Goal: Check status: Check status

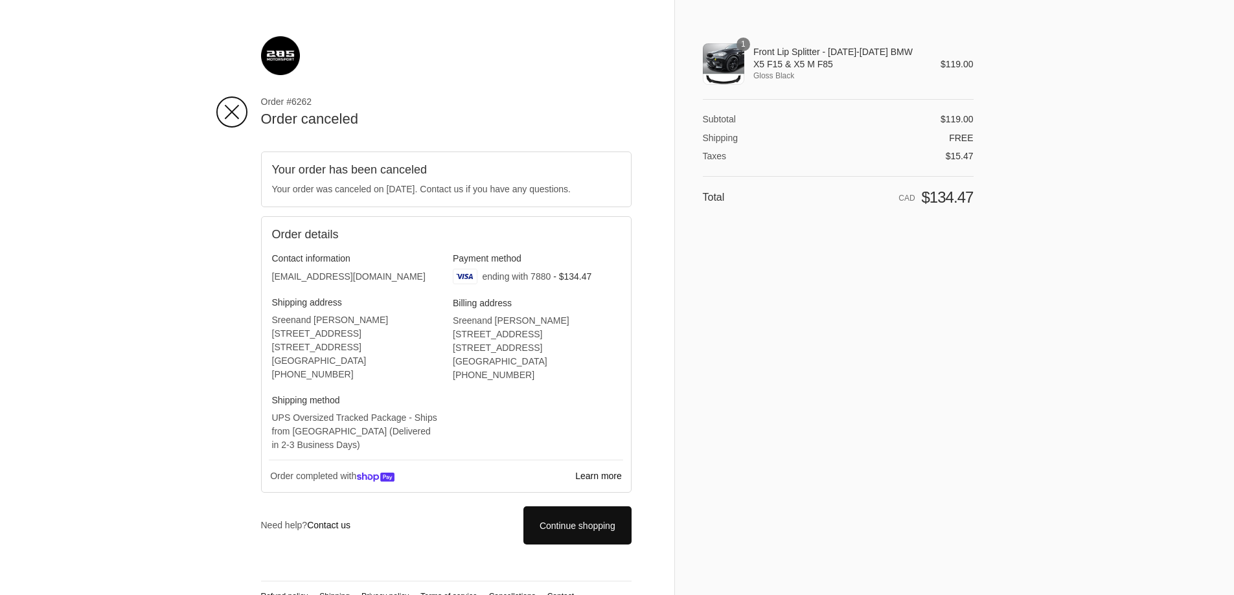
click at [231, 120] on icon at bounding box center [231, 112] width 31 height 31
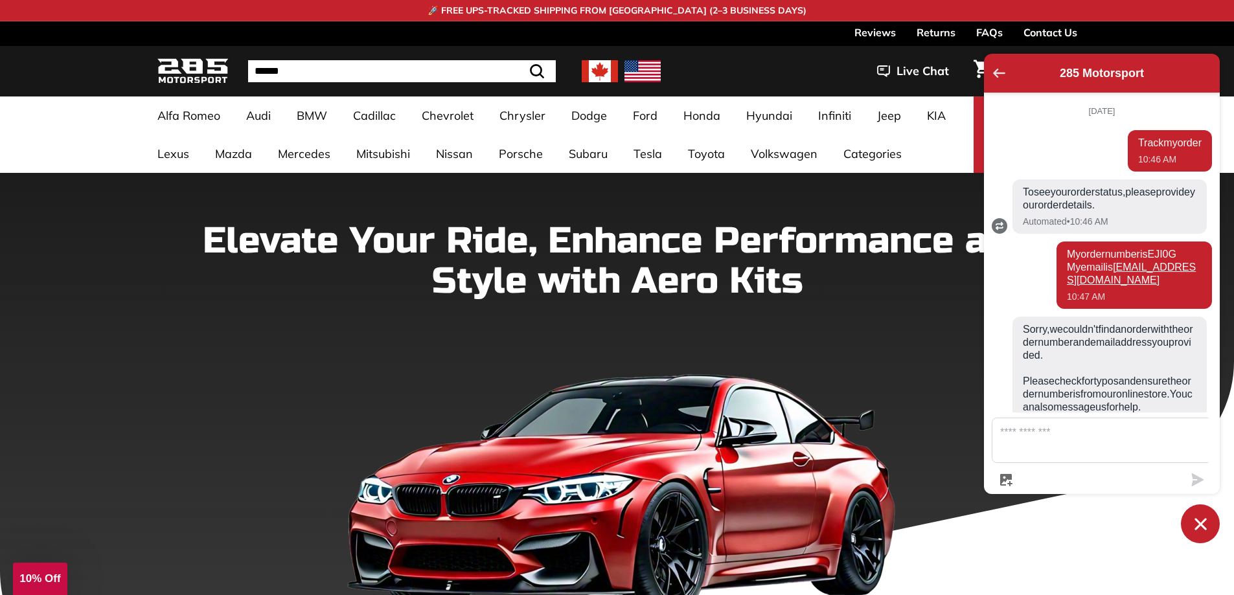
click at [1001, 72] on icon "Go back to the main screen" at bounding box center [999, 73] width 12 height 9
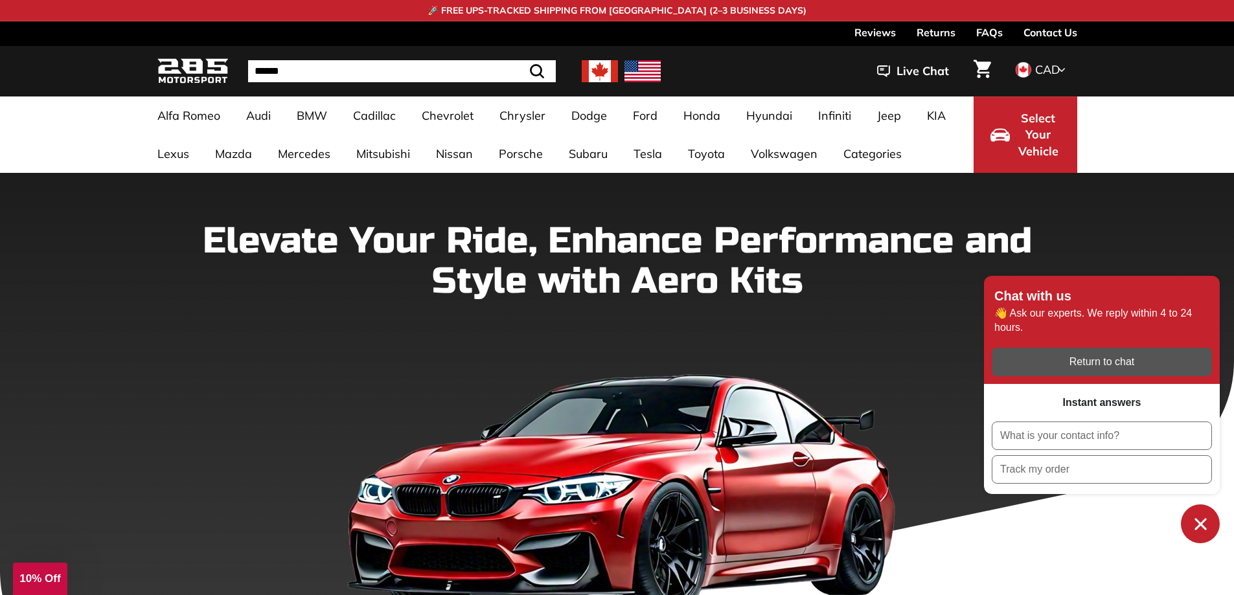
click at [1046, 27] on link "Contact Us" at bounding box center [1050, 32] width 54 height 22
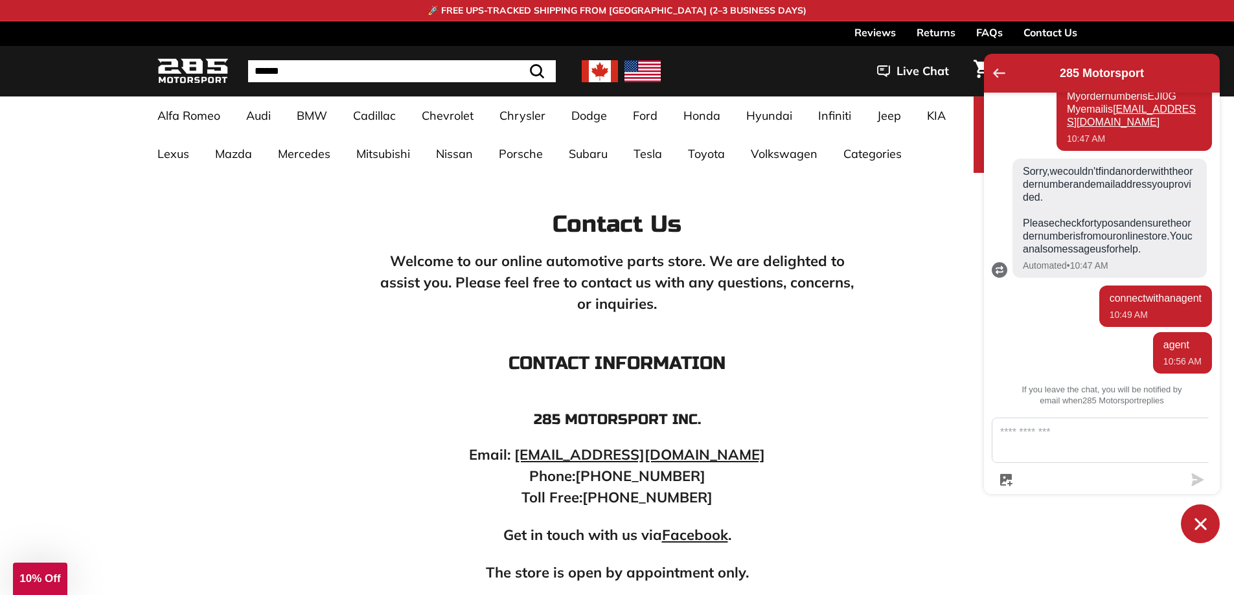
click at [998, 77] on icon "Go back to the main screen" at bounding box center [999, 73] width 12 height 9
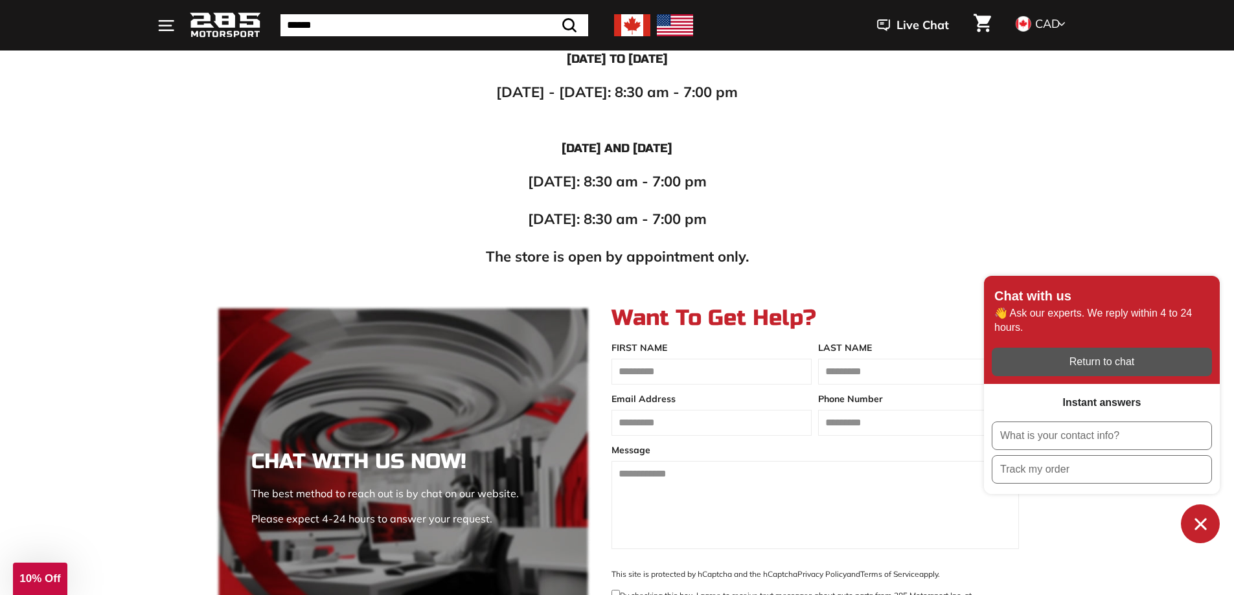
scroll to position [907, 0]
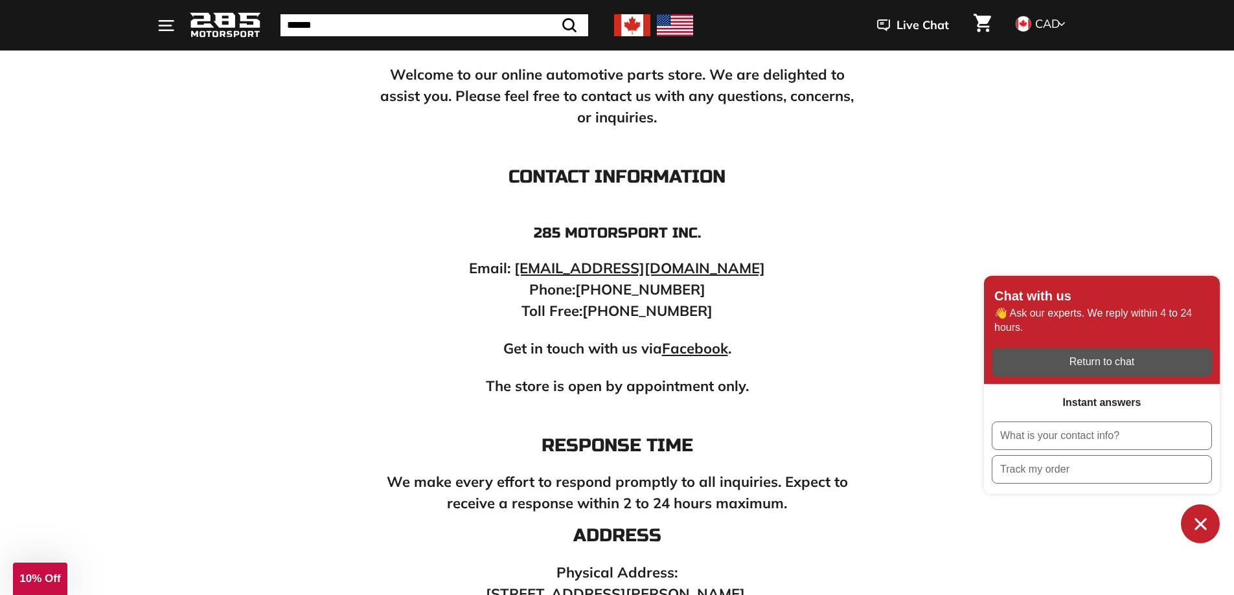
scroll to position [130, 0]
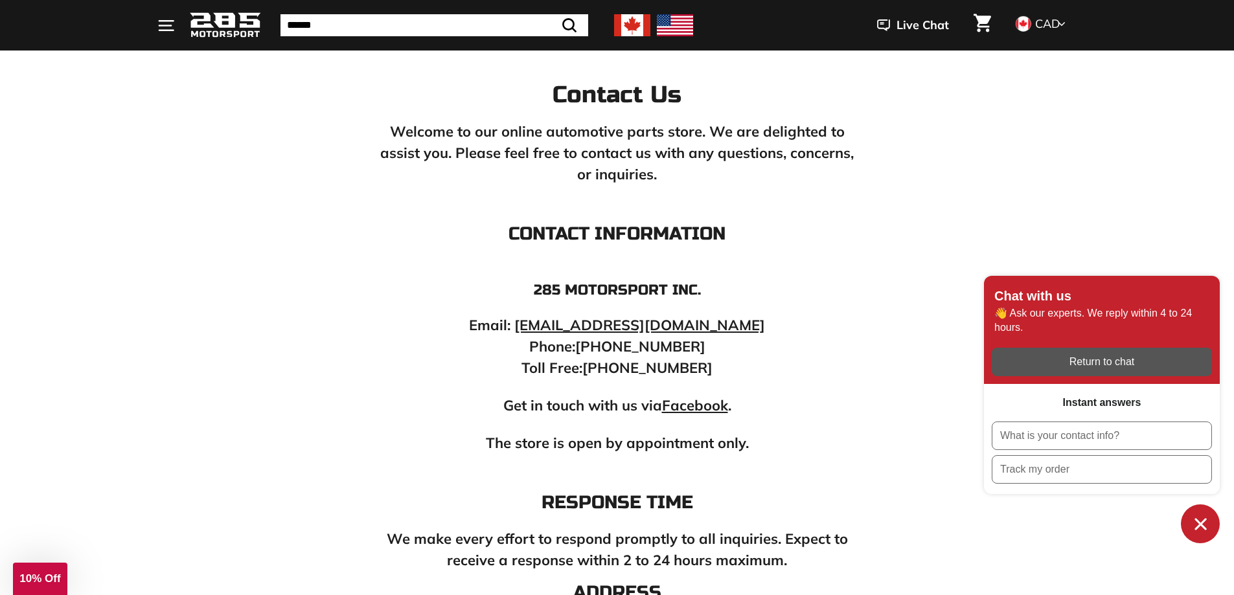
click at [1203, 530] on icon "Chat window" at bounding box center [1201, 524] width 20 height 20
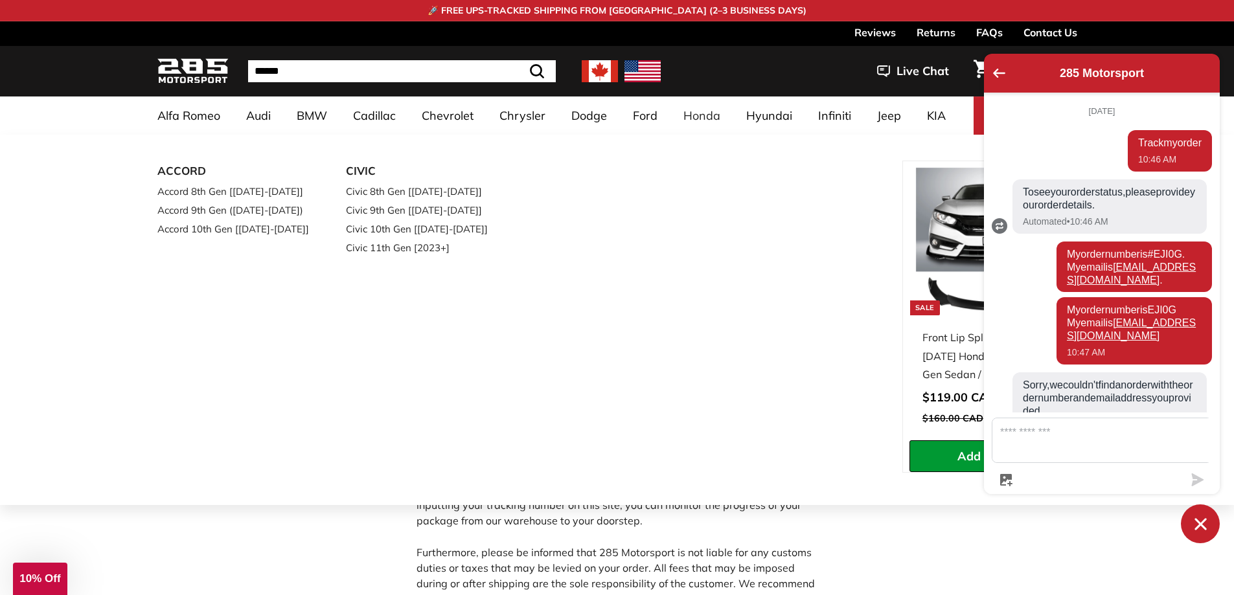
scroll to position [237, 0]
